Goal: Transaction & Acquisition: Purchase product/service

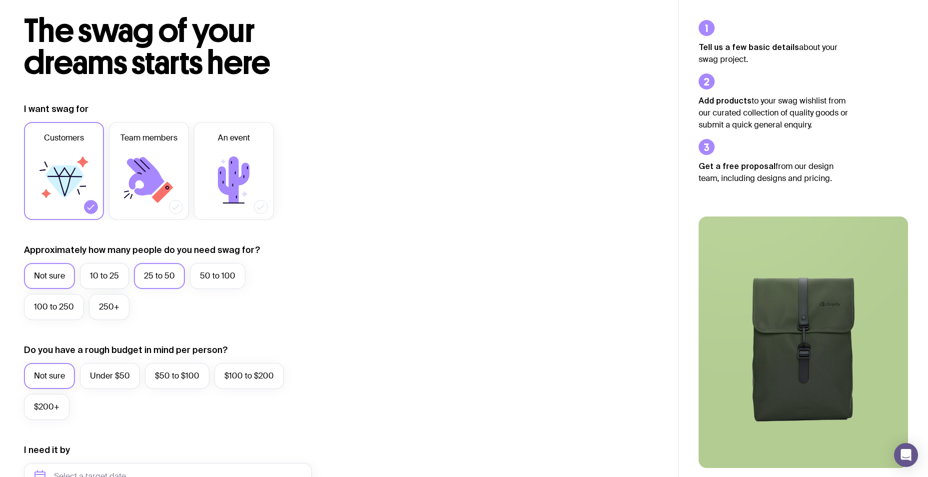
click at [180, 273] on label "25 to 50" at bounding box center [159, 276] width 51 height 26
click at [0, 0] on input "25 to 50" at bounding box center [0, 0] width 0 height 0
click at [172, 375] on label "$50 to $100" at bounding box center [177, 376] width 64 height 26
click at [0, 0] on input "$50 to $100" at bounding box center [0, 0] width 0 height 0
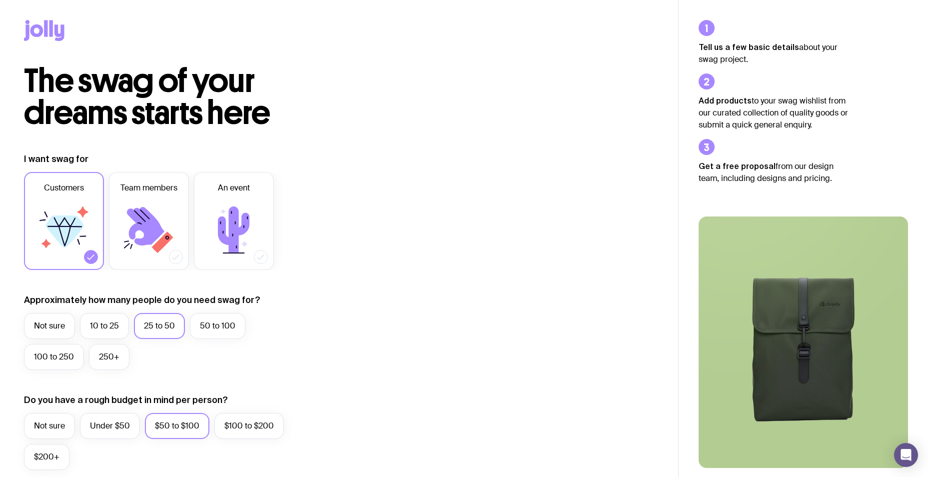
click at [49, 28] on icon at bounding box center [44, 30] width 40 height 21
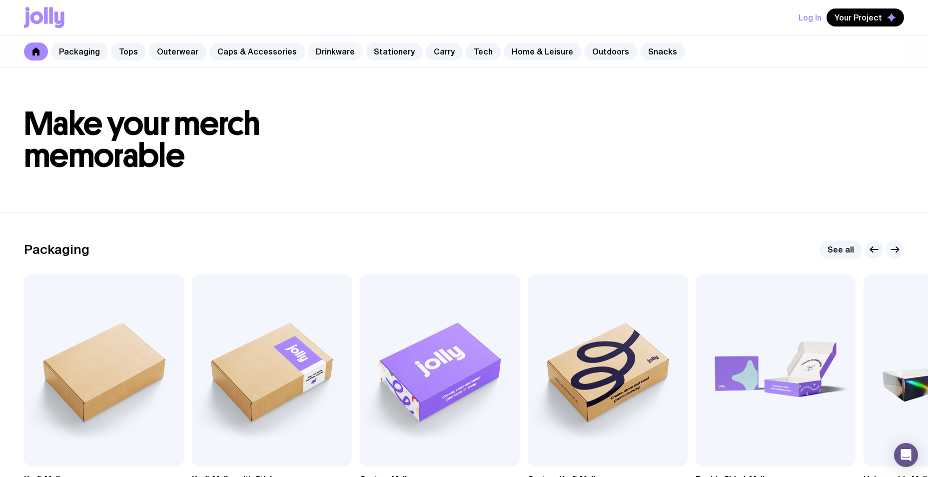
click at [334, 49] on link "Drinkware" at bounding box center [335, 51] width 55 height 18
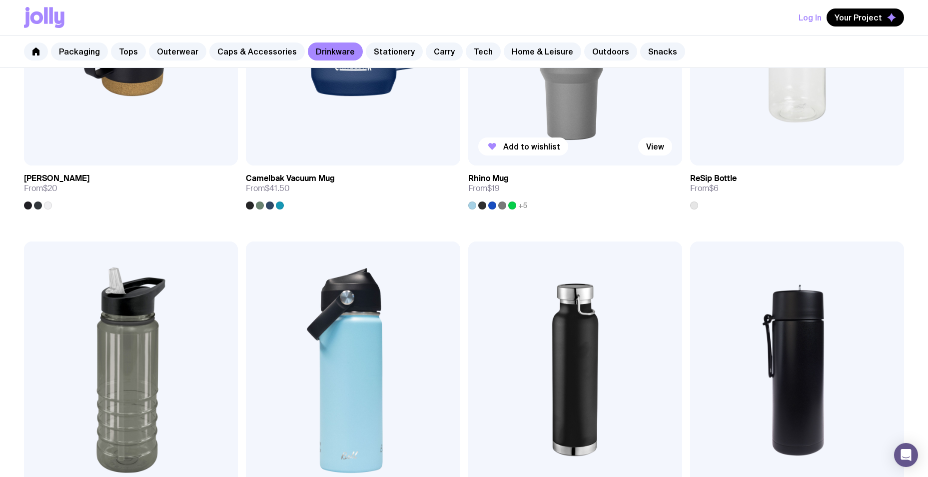
scroll to position [1050, 0]
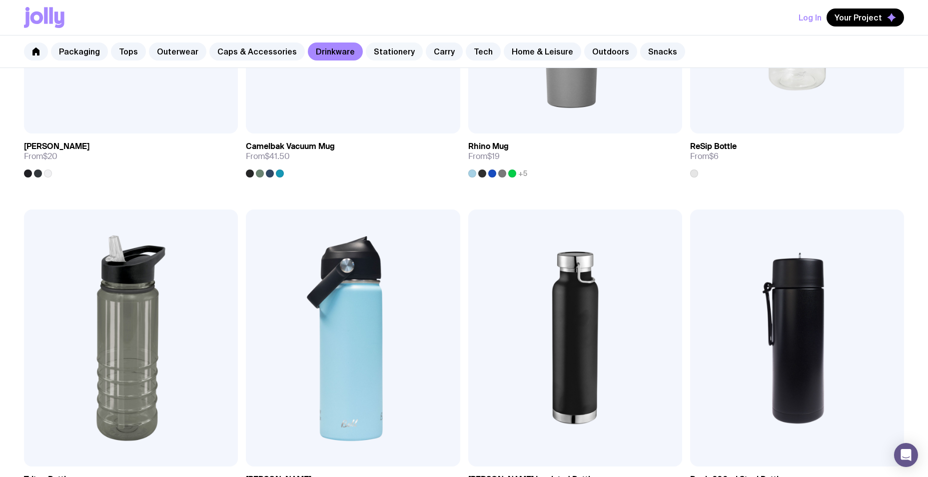
click at [371, 48] on link "Stationery" at bounding box center [394, 51] width 57 height 18
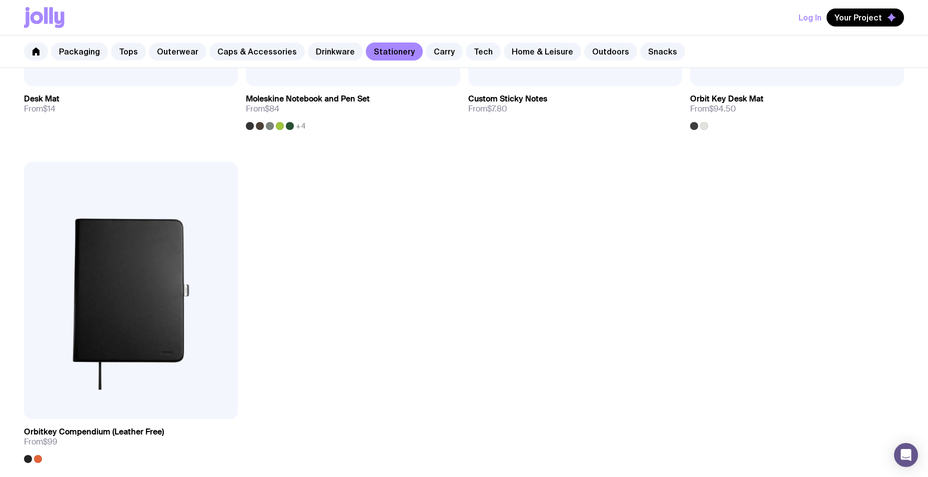
scroll to position [2099, 0]
